Goal: Check status: Check status

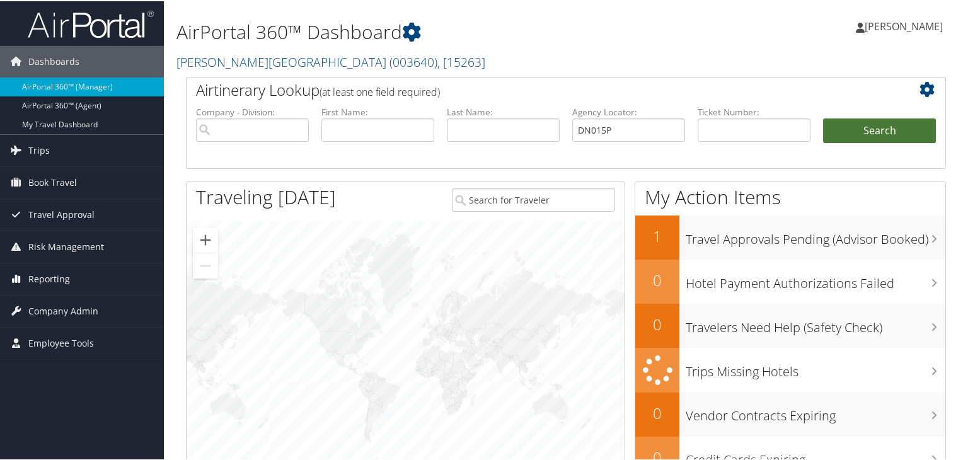
type input "DN015P"
click at [872, 125] on button "Search" at bounding box center [879, 129] width 113 height 25
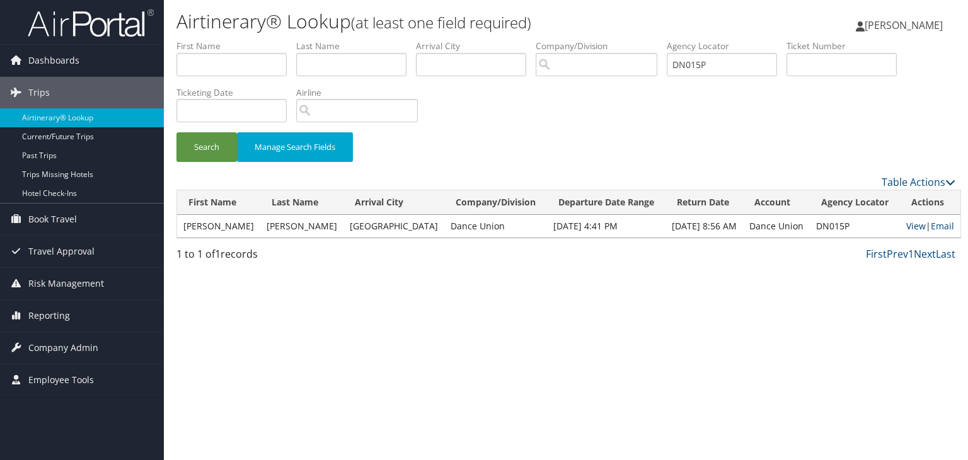
click at [906, 227] on link "View" at bounding box center [916, 226] width 20 height 12
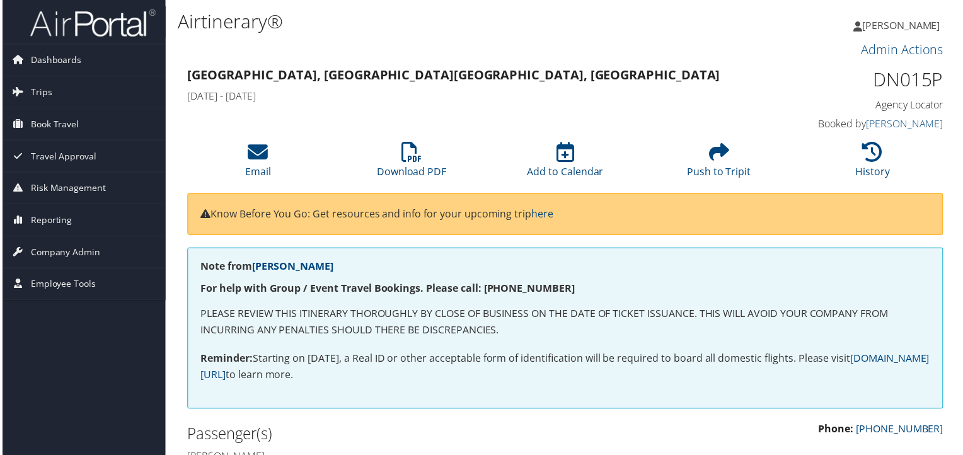
click at [82, 33] on img at bounding box center [91, 23] width 126 height 30
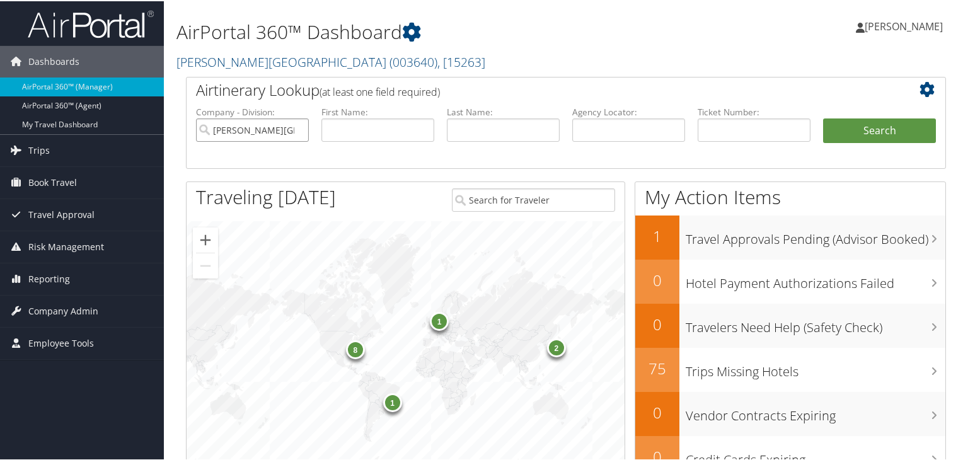
click at [297, 129] on input "Troy University" at bounding box center [252, 128] width 113 height 23
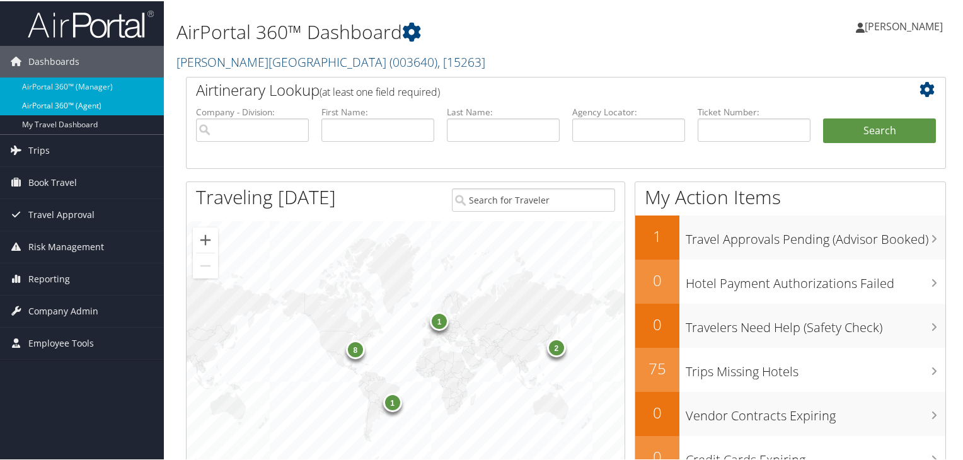
click at [88, 101] on link "AirPortal 360™ (Agent)" at bounding box center [82, 104] width 164 height 19
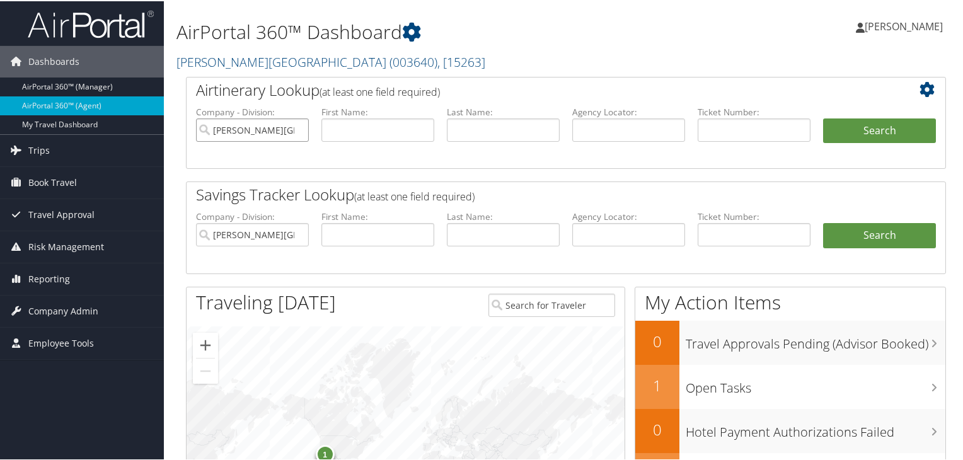
click at [297, 129] on input "[PERSON_NAME][GEOGRAPHIC_DATA]" at bounding box center [252, 128] width 113 height 23
click at [64, 306] on span "Company Admin" at bounding box center [63, 310] width 70 height 32
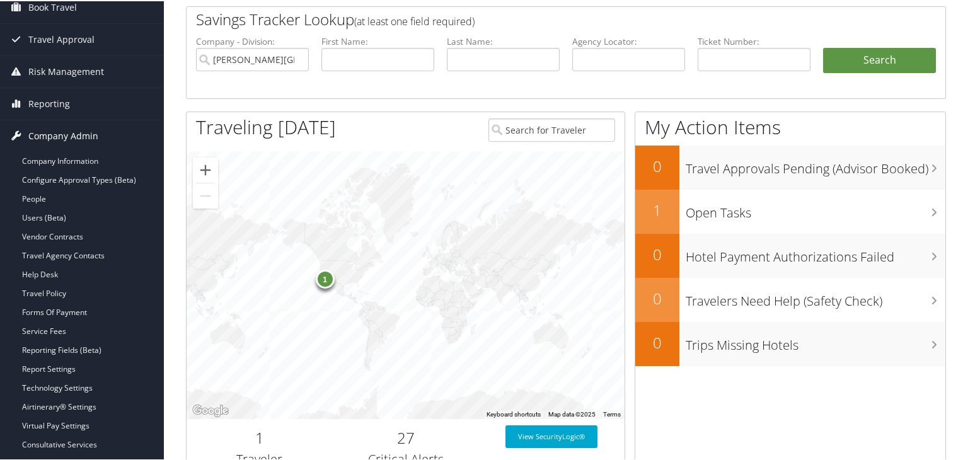
scroll to position [252, 0]
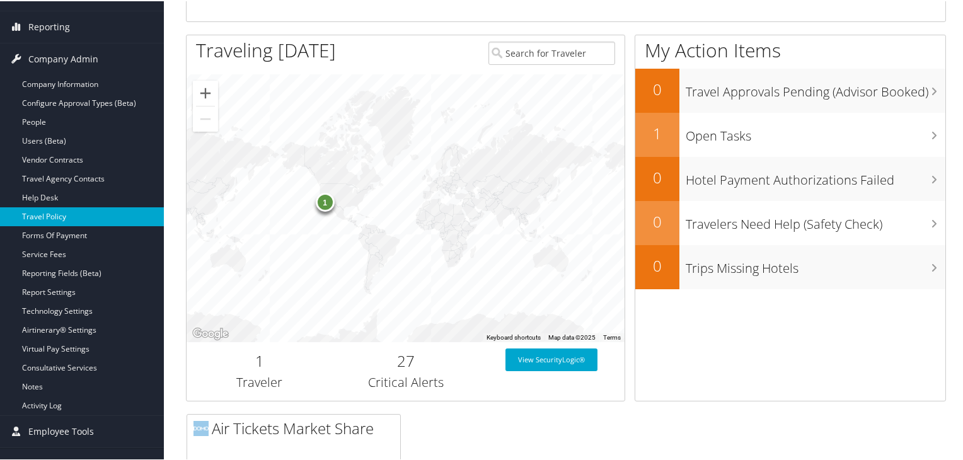
click at [83, 210] on link "Travel Policy" at bounding box center [82, 215] width 164 height 19
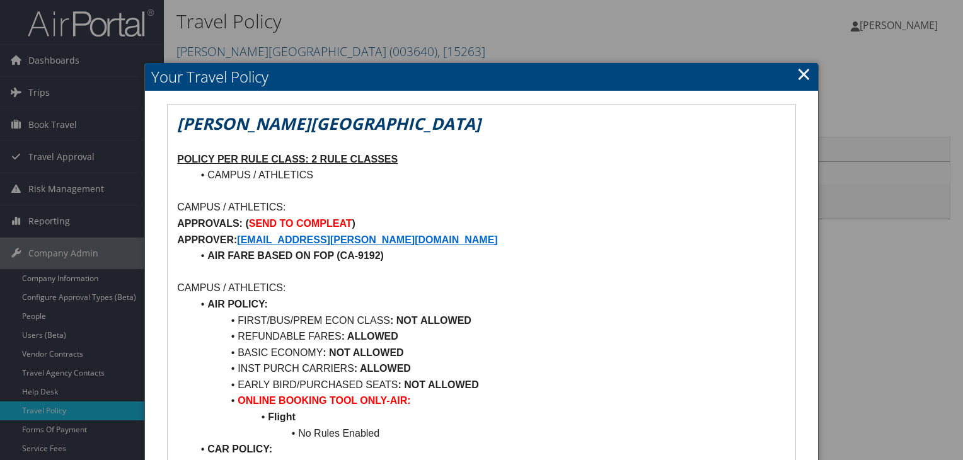
scroll to position [126, 0]
